Goal: Register for event/course

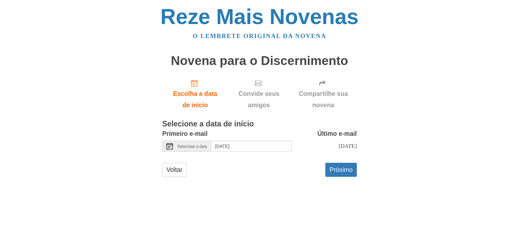
click at [203, 146] on font "Selecione a data" at bounding box center [192, 145] width 30 height 5
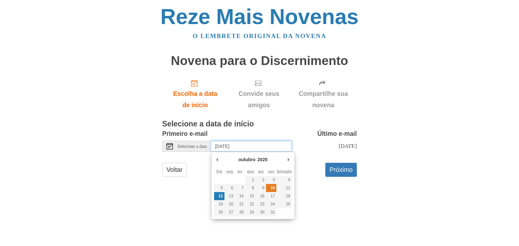
click at [274, 187] on font "10" at bounding box center [273, 187] width 4 height 5
click at [339, 146] on font "Terça-feira, 21 de outubro" at bounding box center [348, 145] width 18 height 6
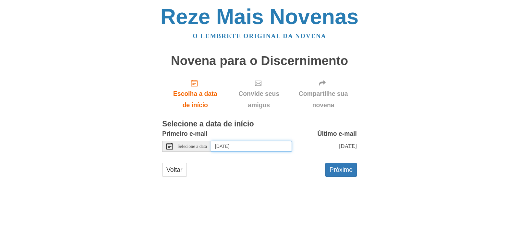
click at [252, 146] on input "Sunday, October 12th" at bounding box center [251, 145] width 81 height 11
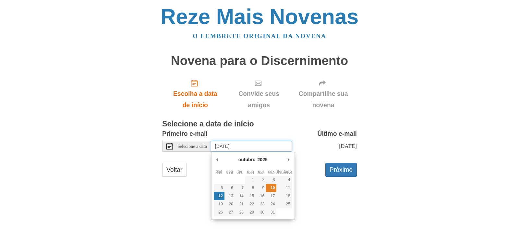
type input "Friday, October 10th"
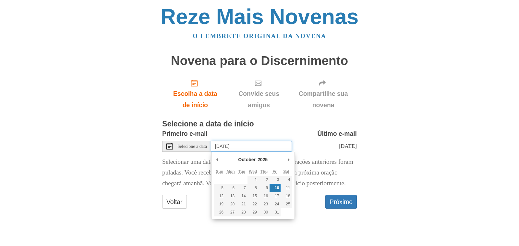
click at [258, 148] on input "Friday, October 10th" at bounding box center [251, 145] width 81 height 11
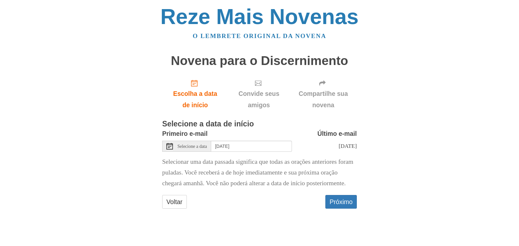
click at [176, 145] on div "Selecione a data" at bounding box center [186, 145] width 49 height 11
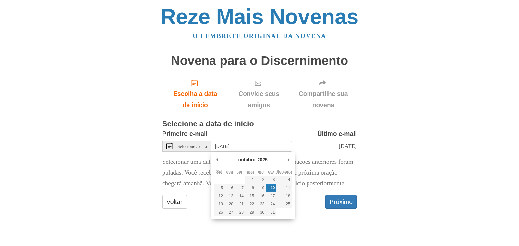
click at [173, 146] on use at bounding box center [169, 146] width 6 height 6
click at [274, 188] on font "10" at bounding box center [273, 187] width 4 height 5
click at [333, 205] on font "Próximo" at bounding box center [341, 201] width 23 height 7
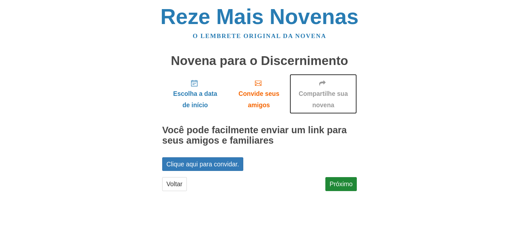
click at [324, 97] on font "Compartilhe sua novena" at bounding box center [323, 99] width 49 height 18
